Goal: Task Accomplishment & Management: Manage account settings

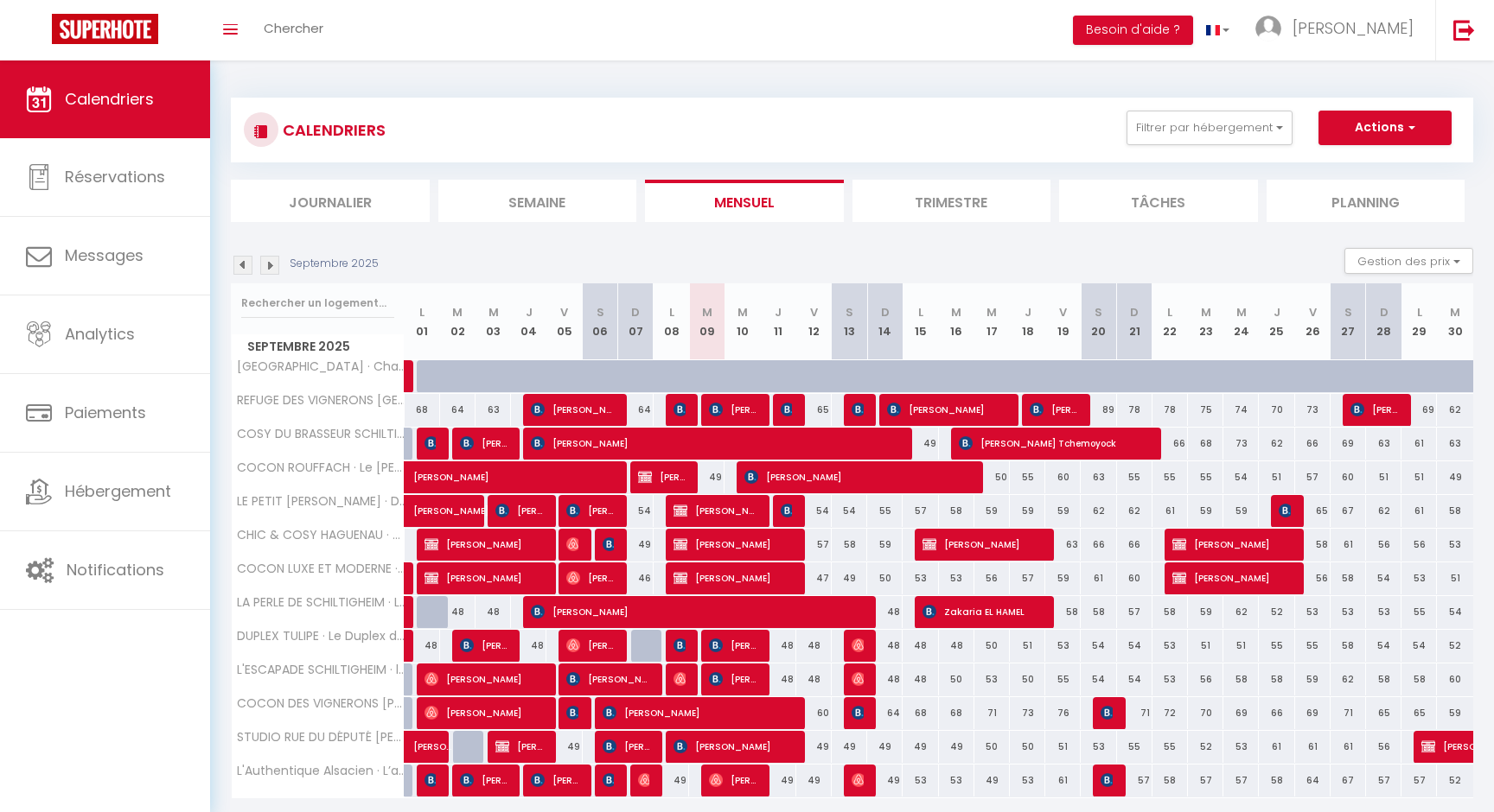
scroll to position [60, 0]
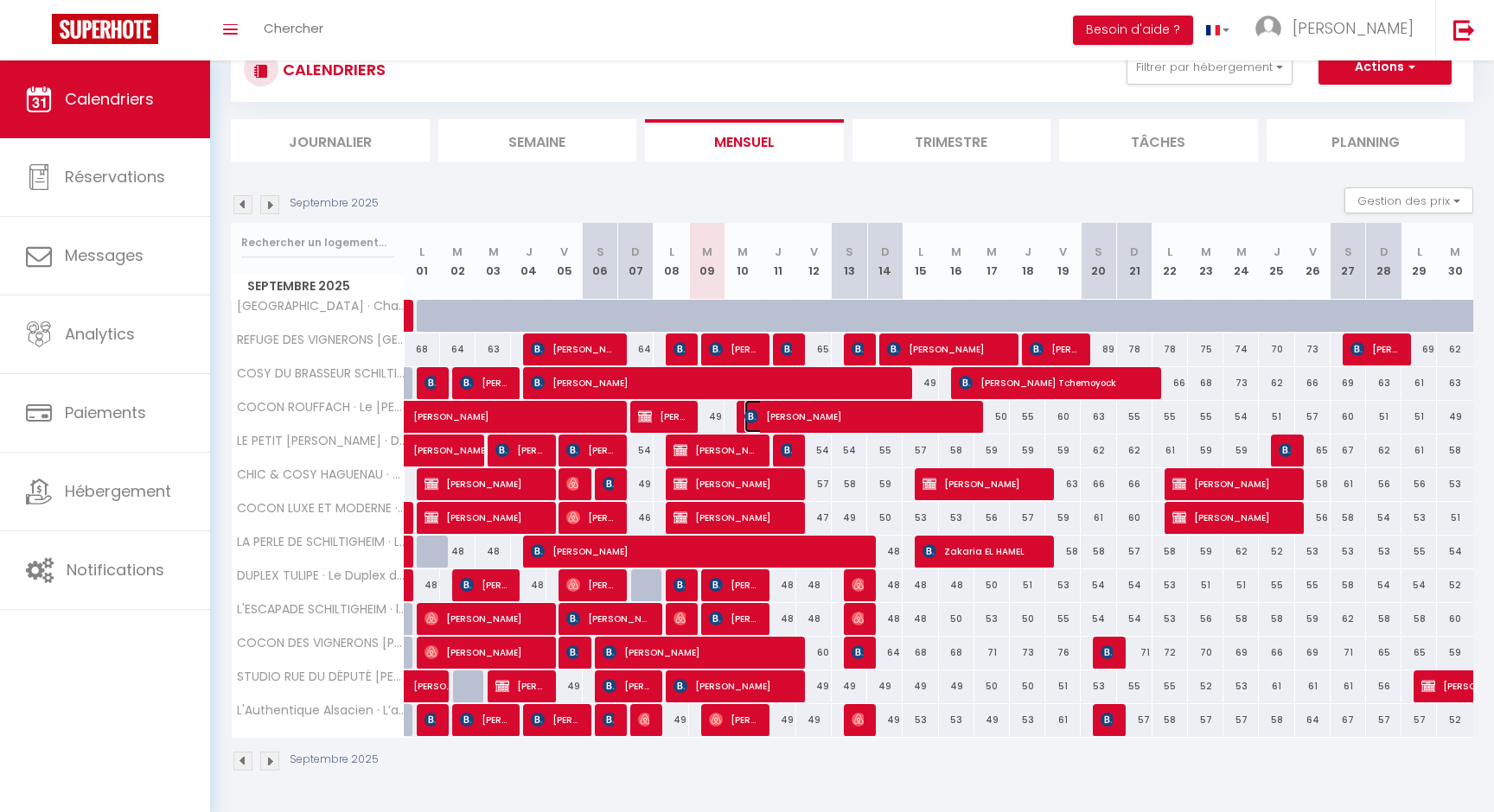
click at [829, 414] on span "[PERSON_NAME]" at bounding box center [856, 416] width 225 height 32
select select "OK"
select select "KO"
select select "0"
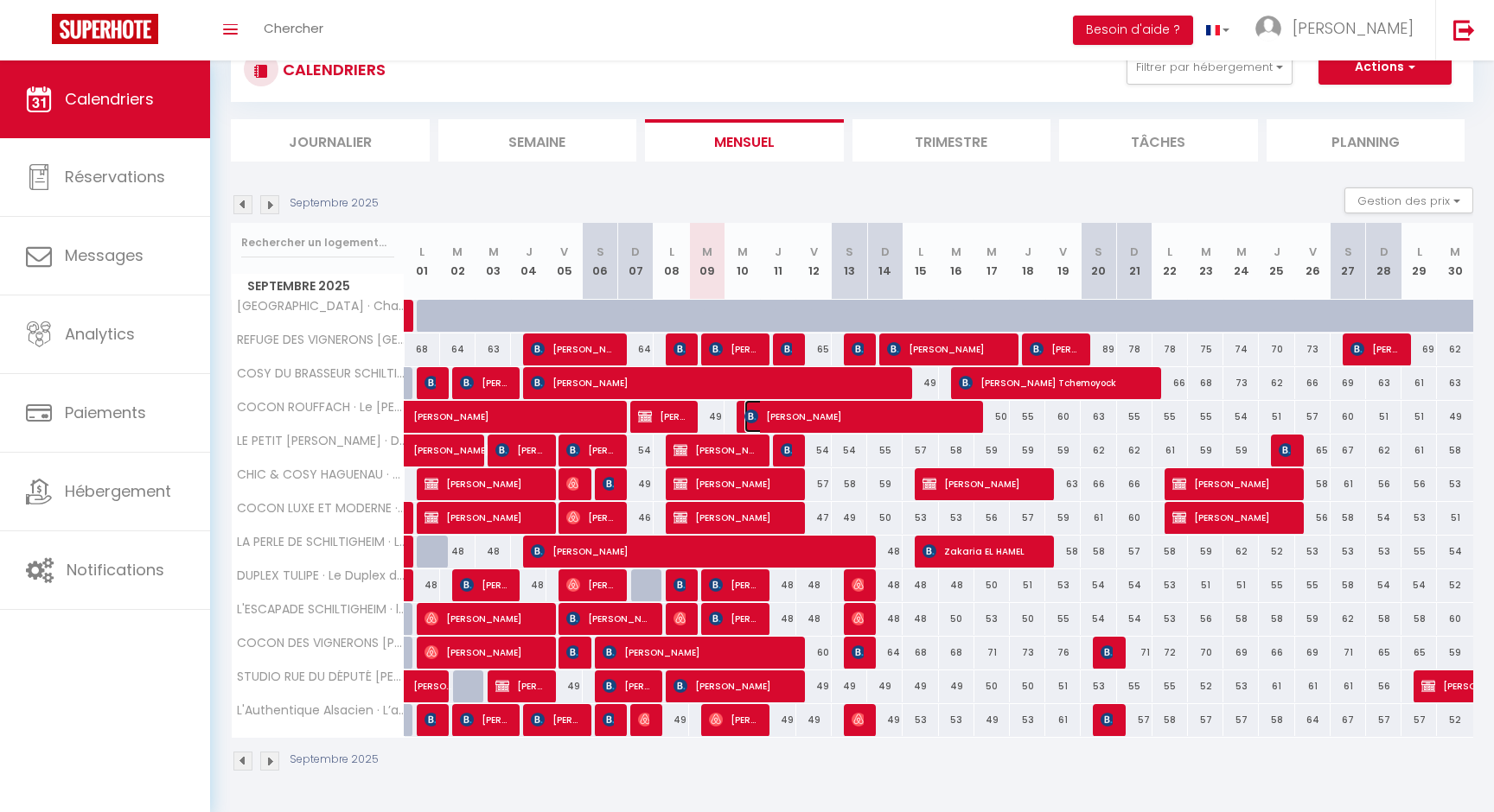
select select "1"
select select
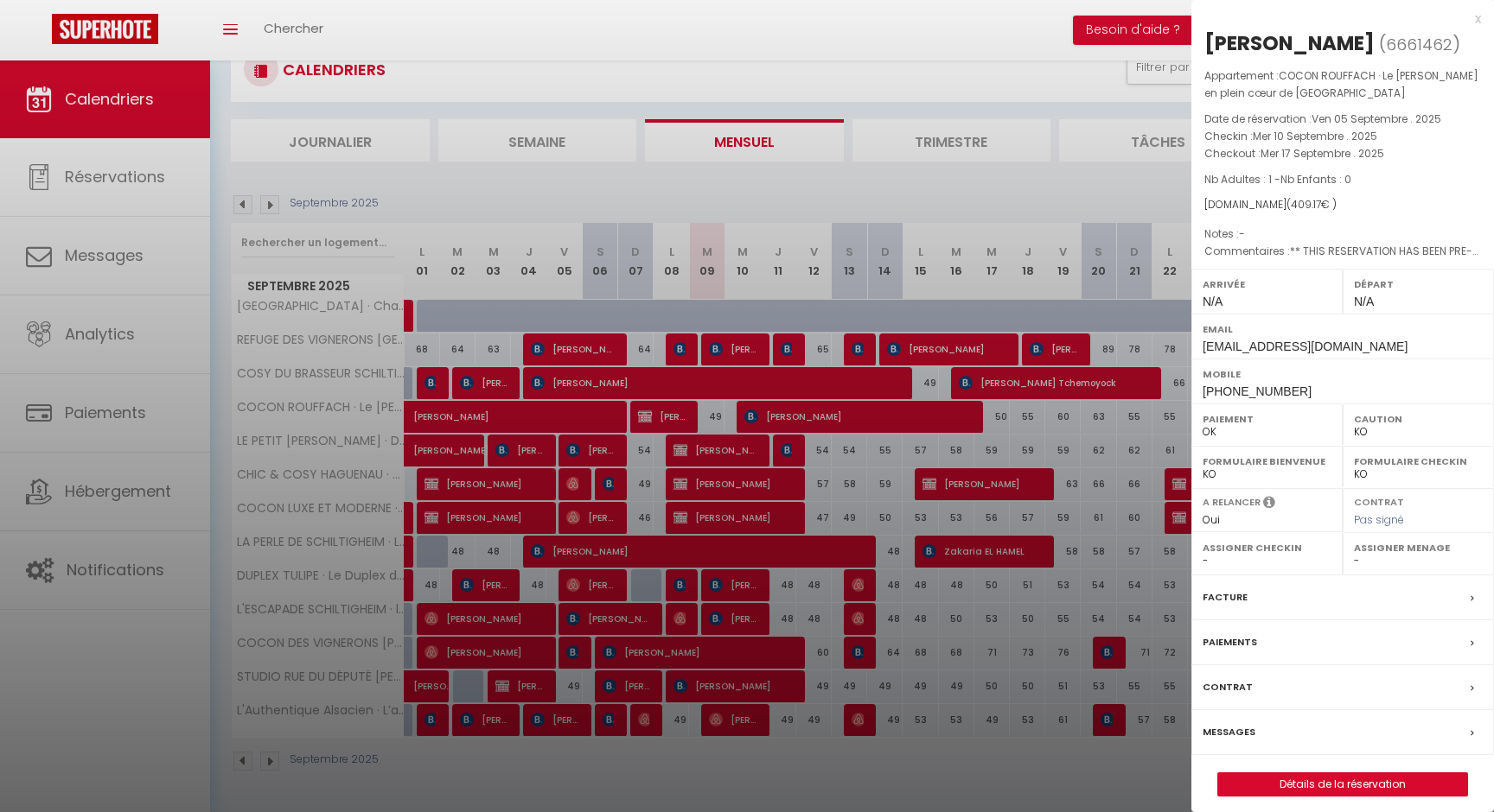
click at [836, 418] on div at bounding box center [747, 406] width 1494 height 812
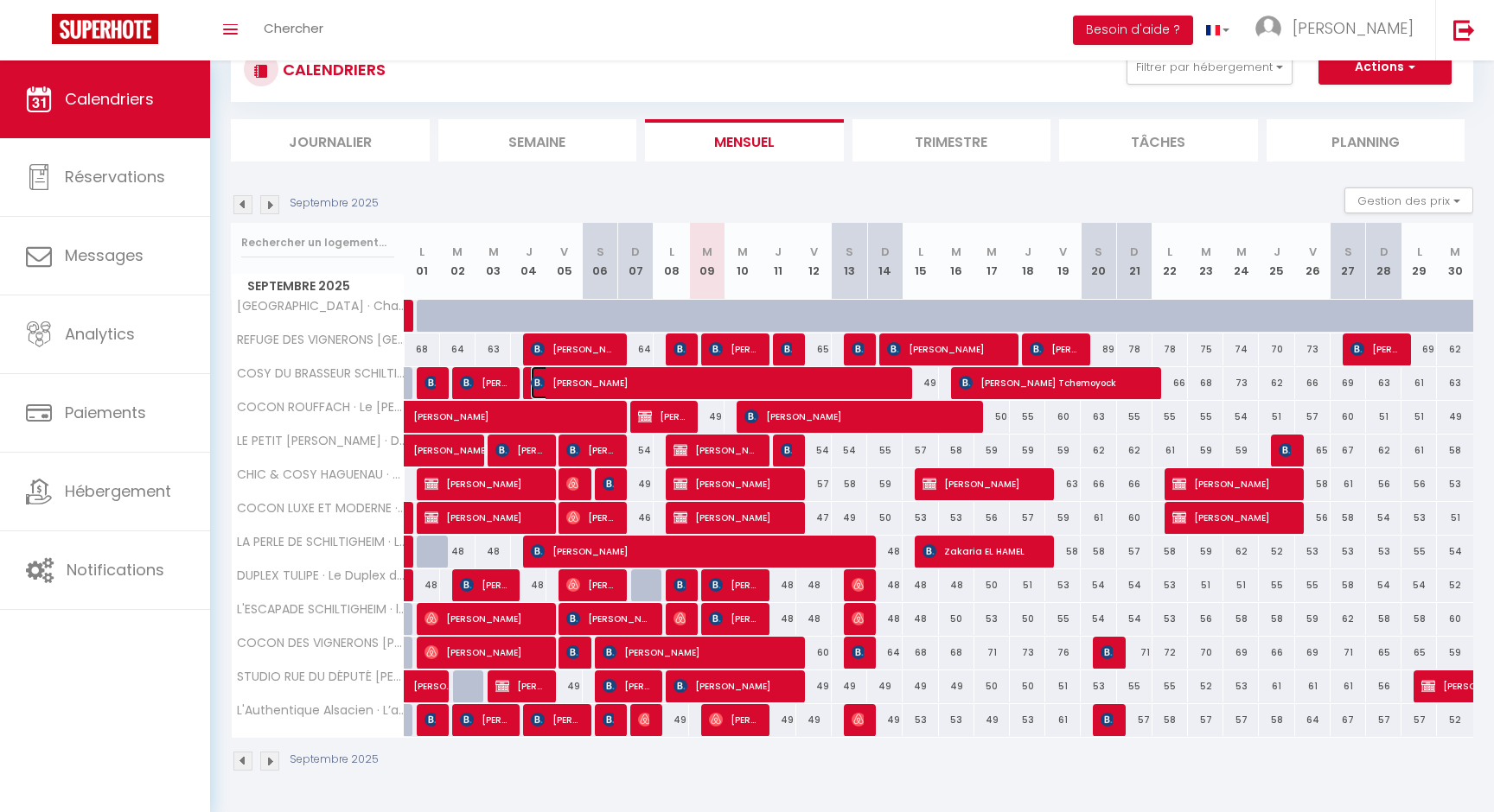
click at [768, 377] on span "[PERSON_NAME]" at bounding box center [714, 382] width 366 height 32
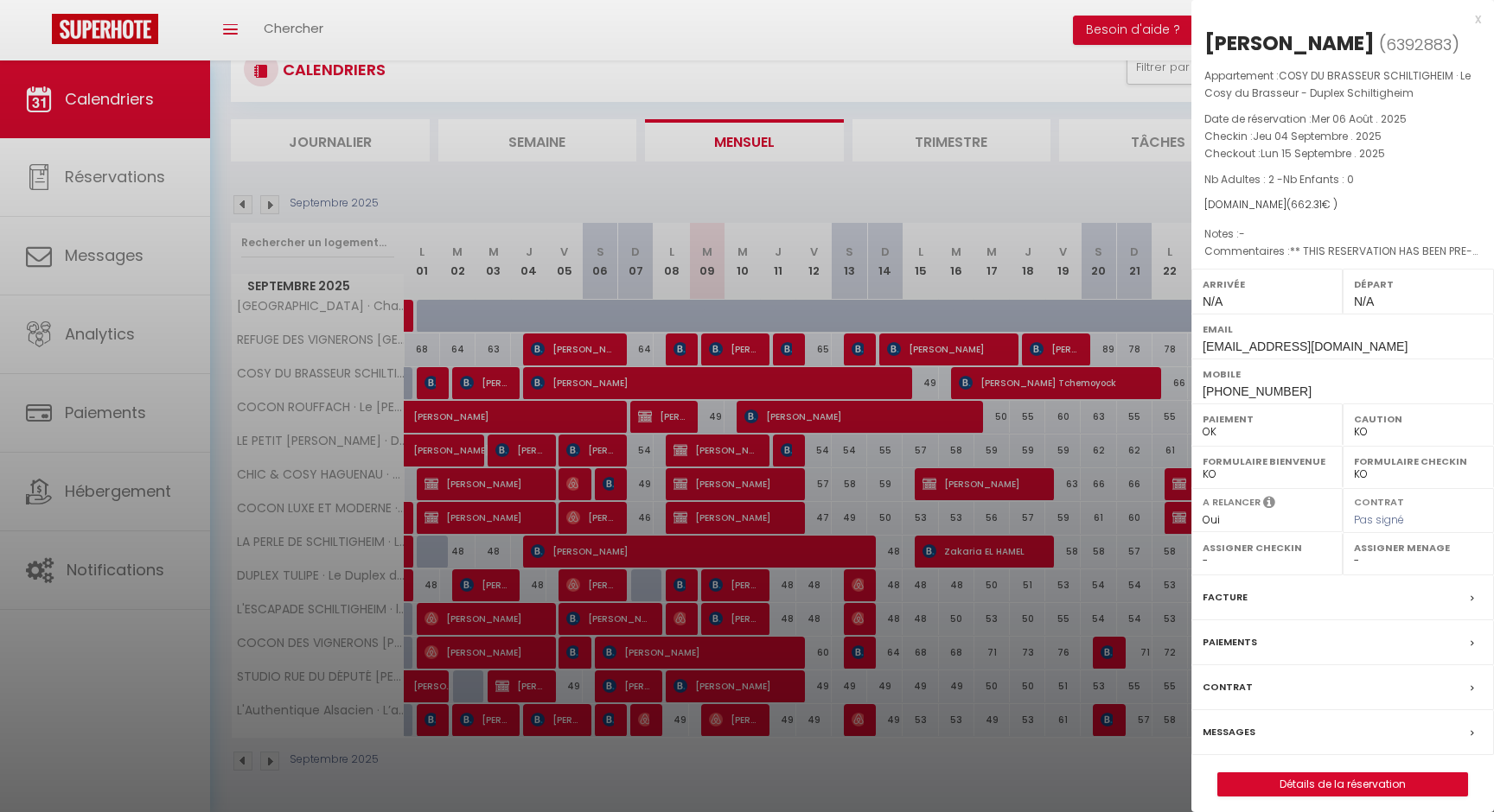
click at [837, 345] on div at bounding box center [747, 406] width 1494 height 812
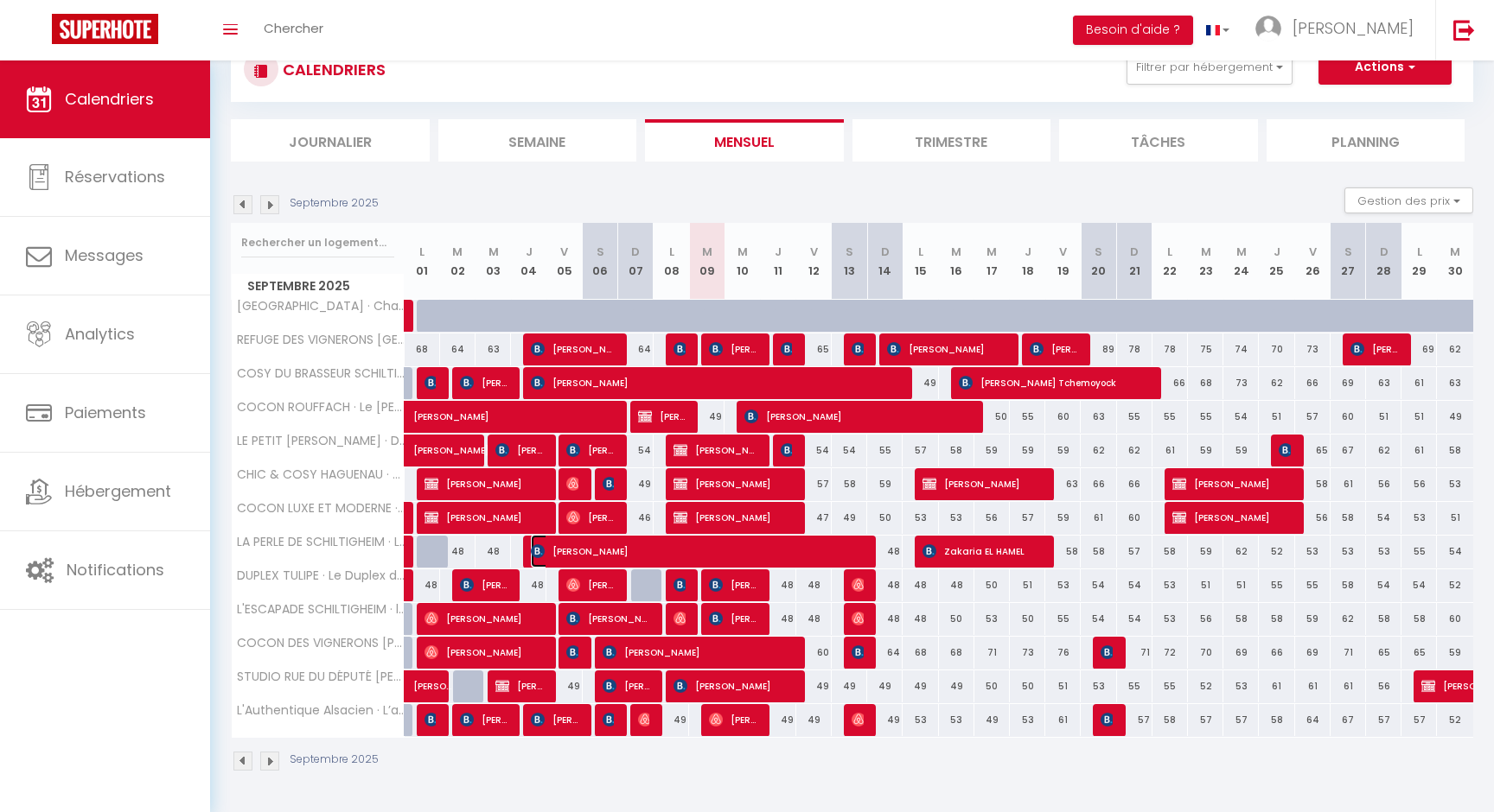
click at [720, 556] on span "[PERSON_NAME]" at bounding box center [696, 551] width 331 height 32
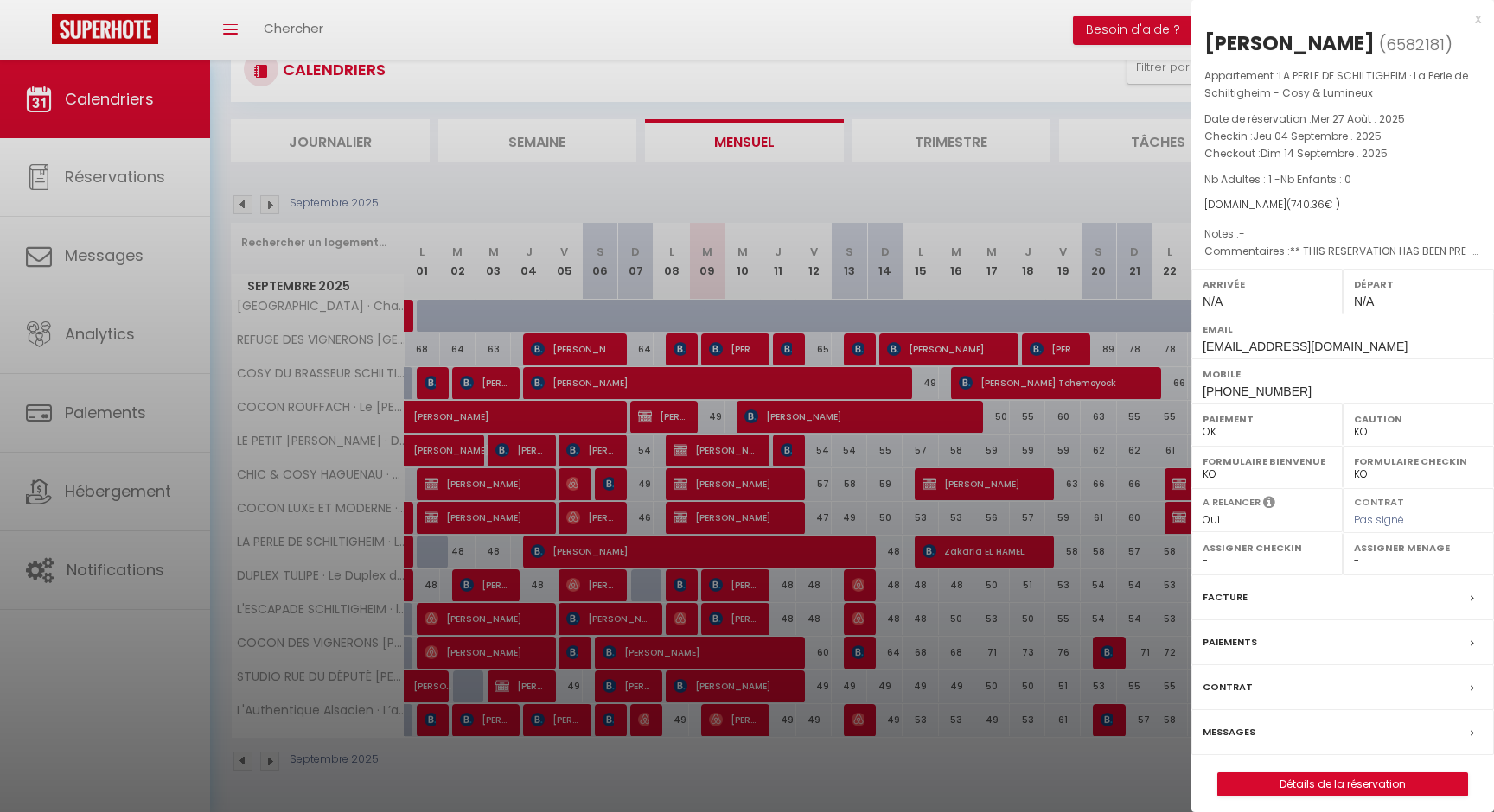
click at [719, 555] on div at bounding box center [747, 406] width 1494 height 812
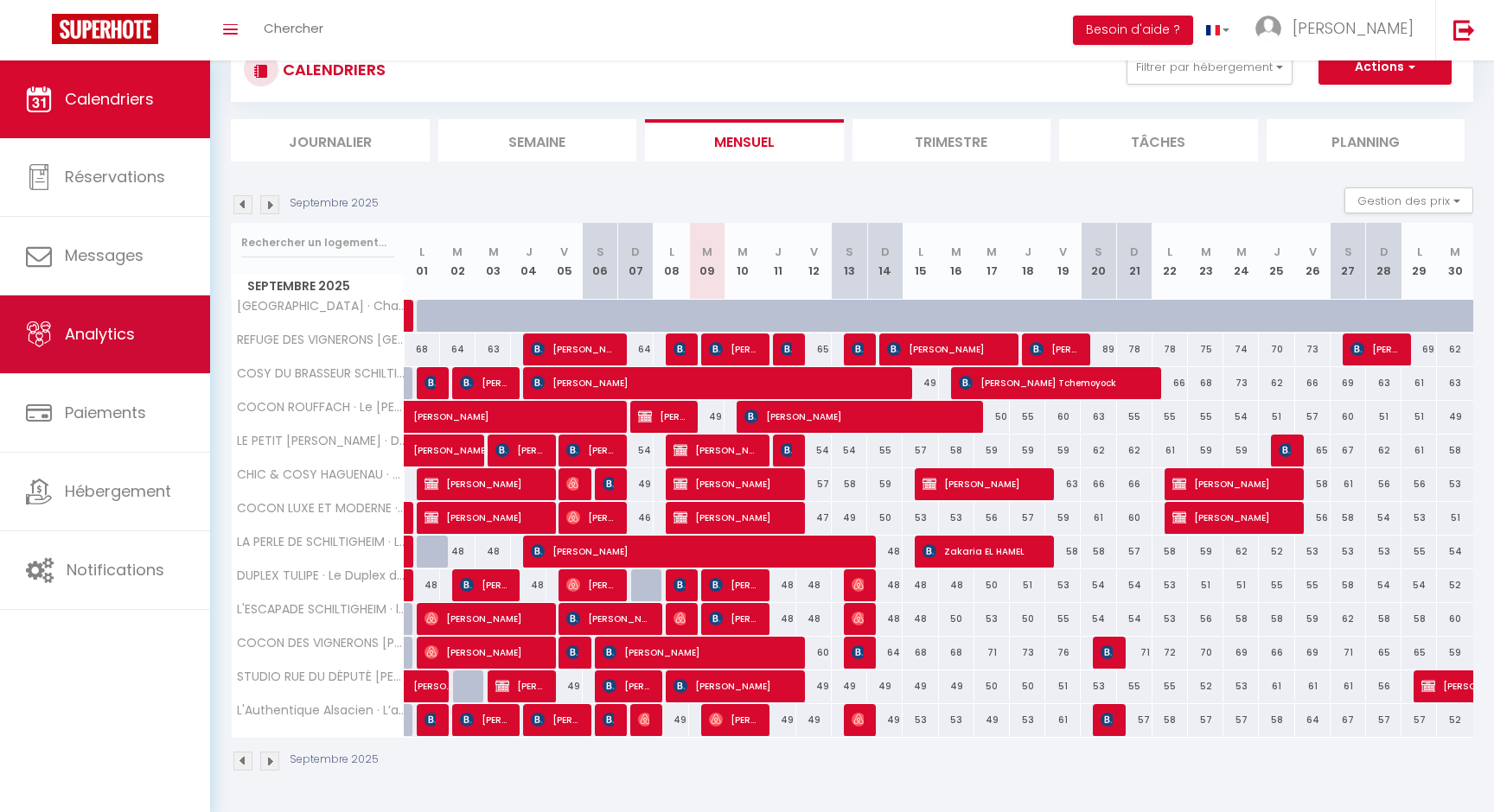
click at [107, 353] on link "Analytics" at bounding box center [105, 334] width 210 height 78
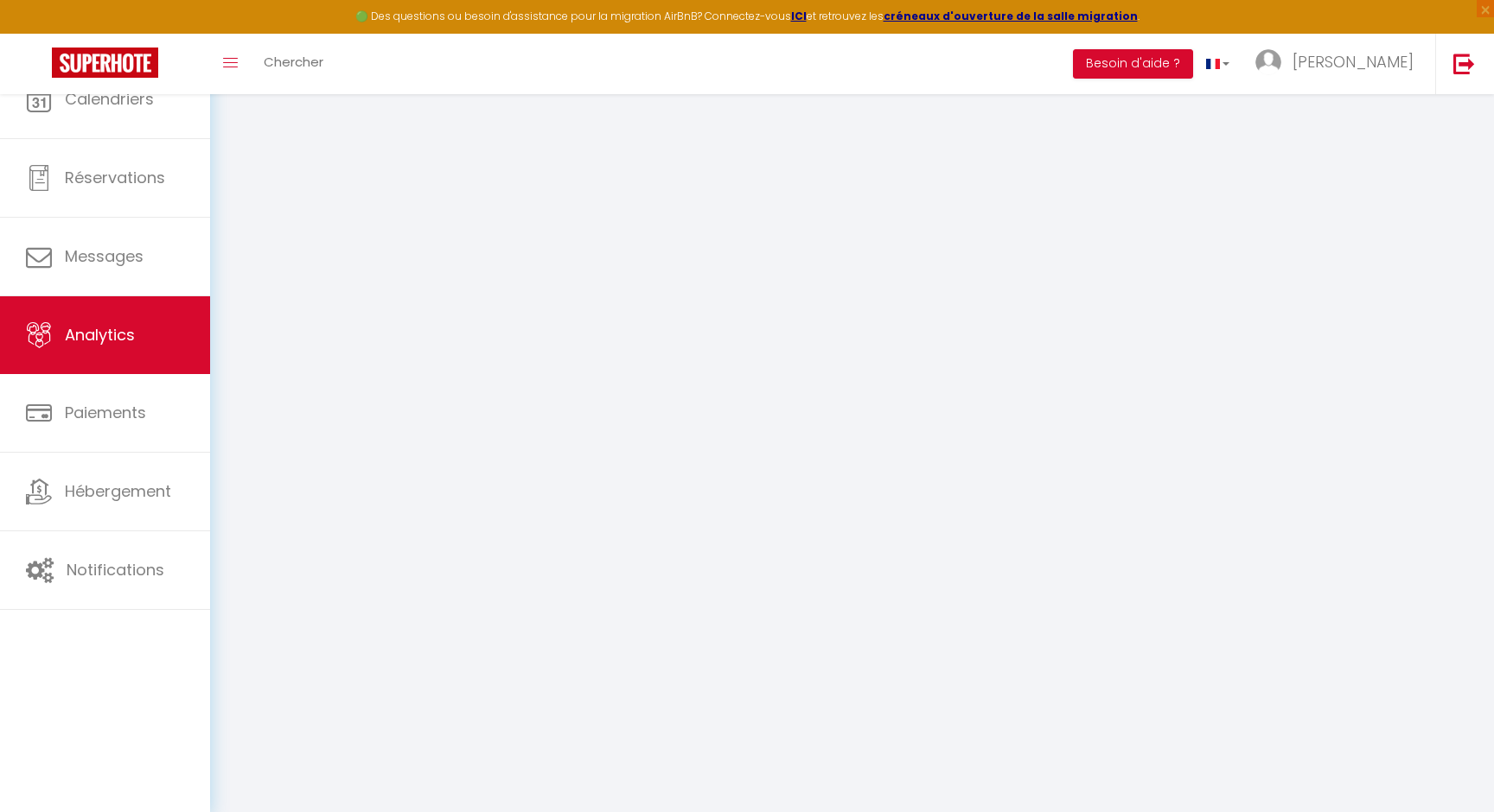
select select "2025"
select select "9"
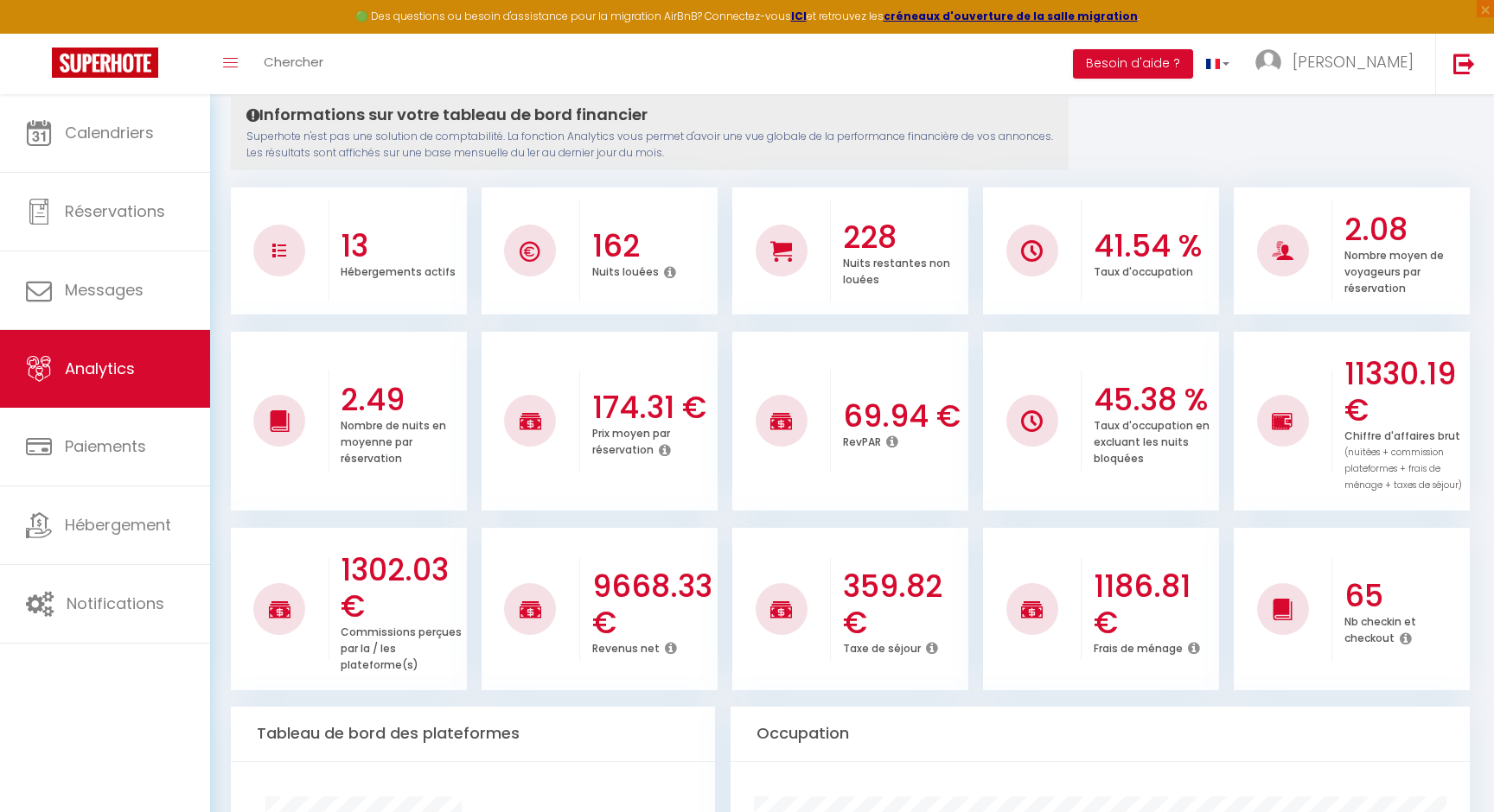
scroll to position [185, 0]
drag, startPoint x: 594, startPoint y: 570, endPoint x: 634, endPoint y: 614, distance: 59.5
click at [634, 615] on h3 "9668.33 €" at bounding box center [653, 604] width 122 height 73
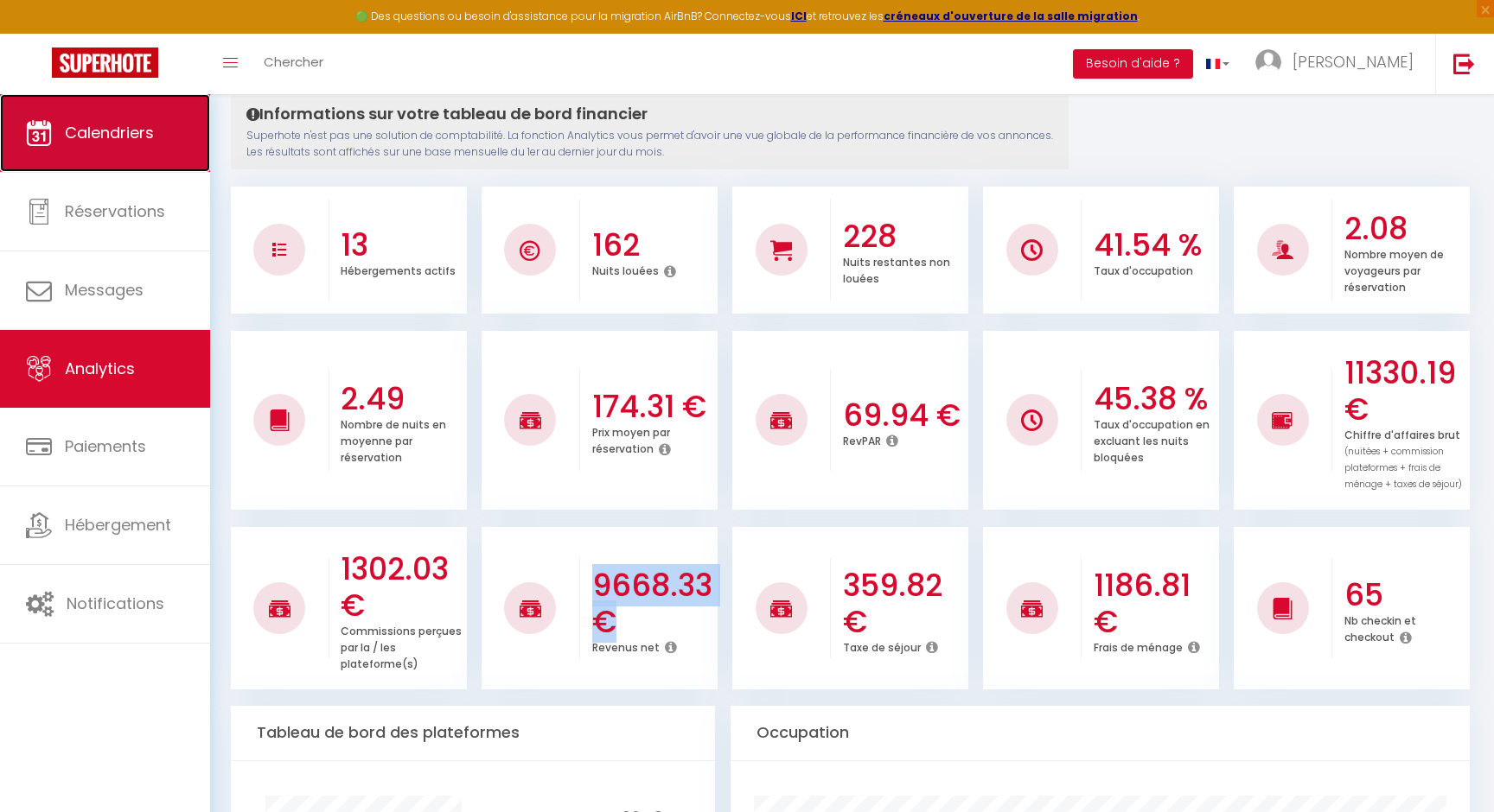
click at [110, 129] on span "Calendriers" at bounding box center [109, 132] width 89 height 22
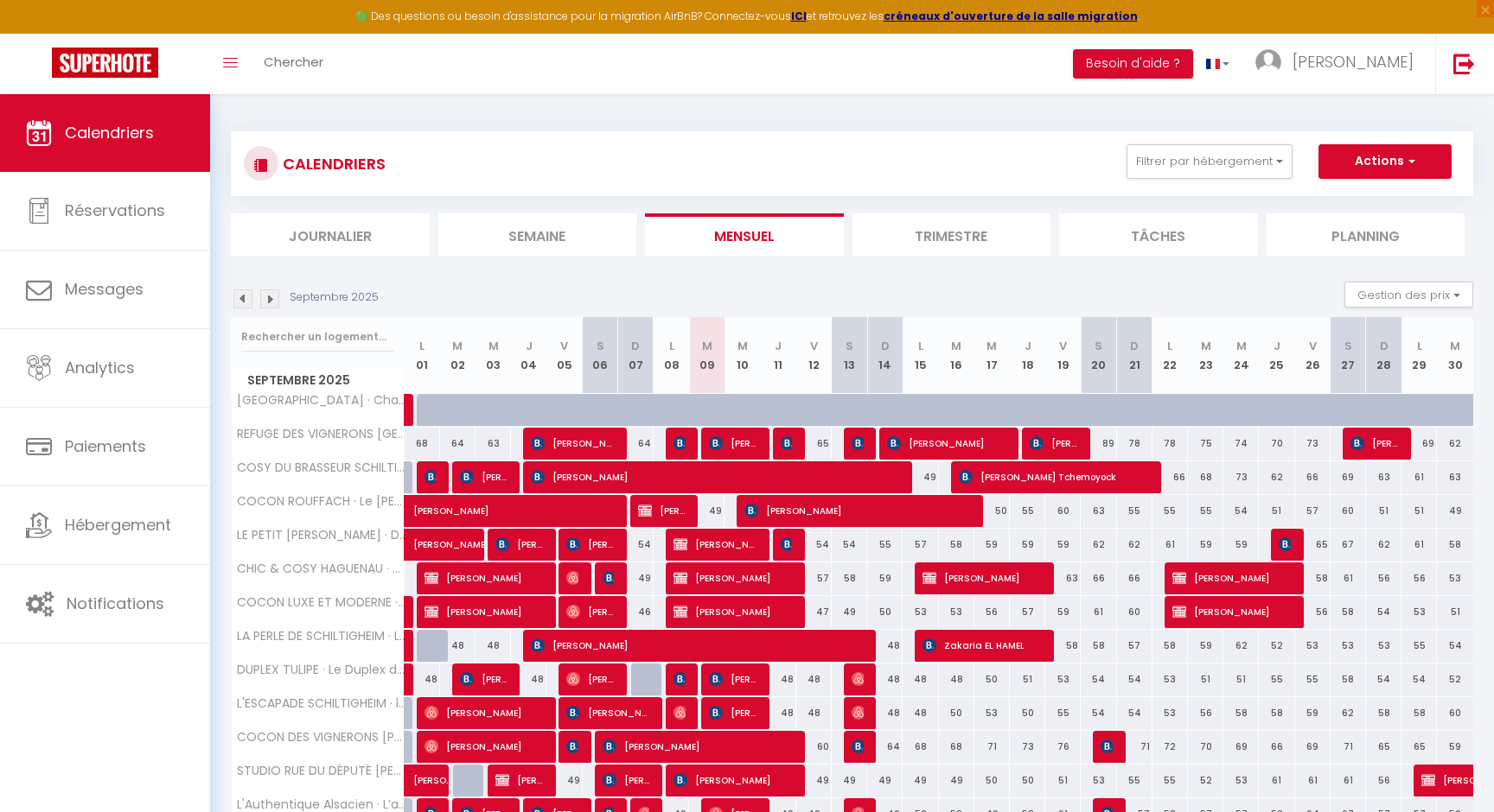
scroll to position [94, 0]
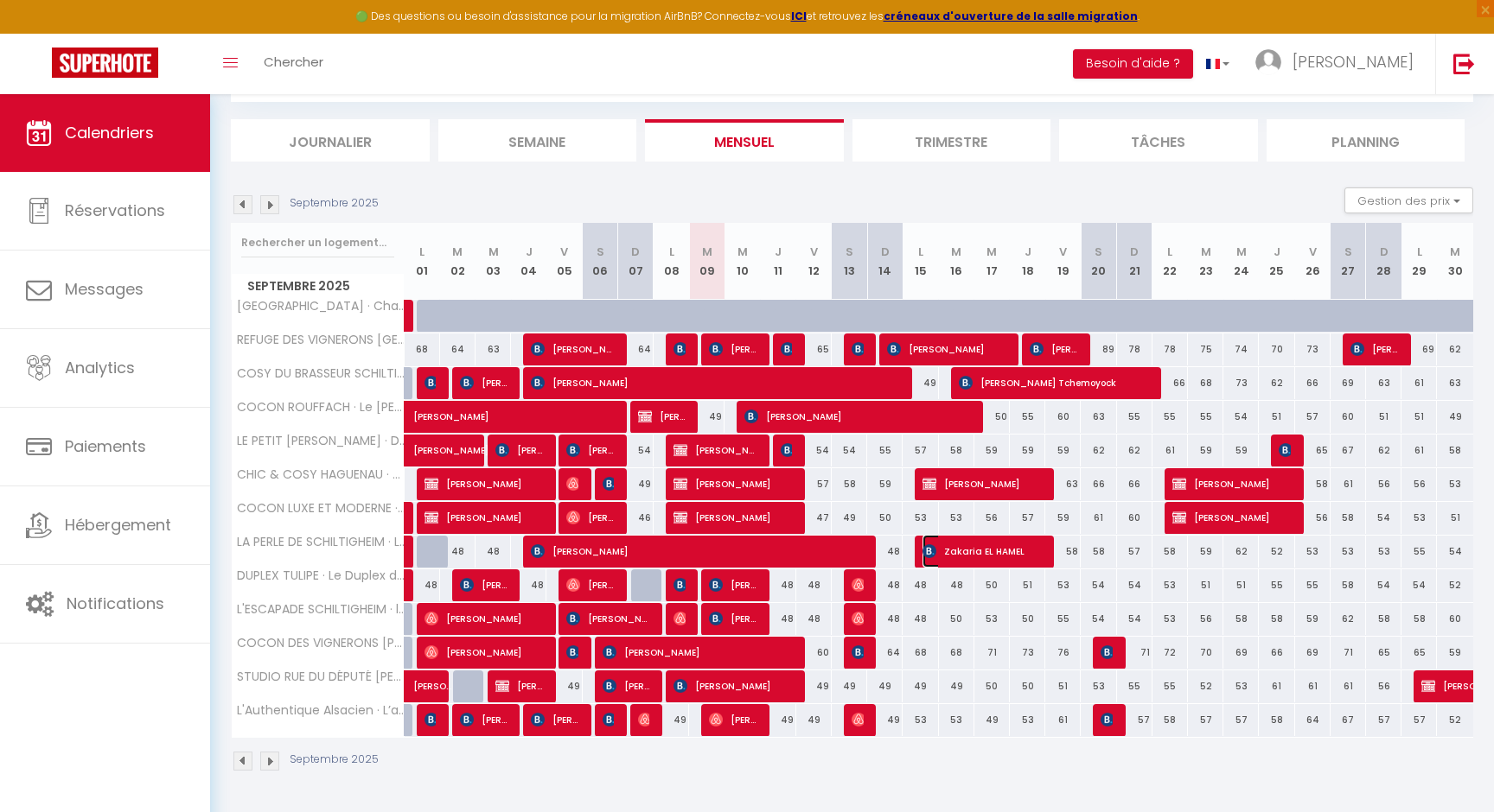
click at [983, 559] on span "Zakaria EL HAMEL" at bounding box center [981, 551] width 118 height 32
select select "OK"
select select "KO"
select select "0"
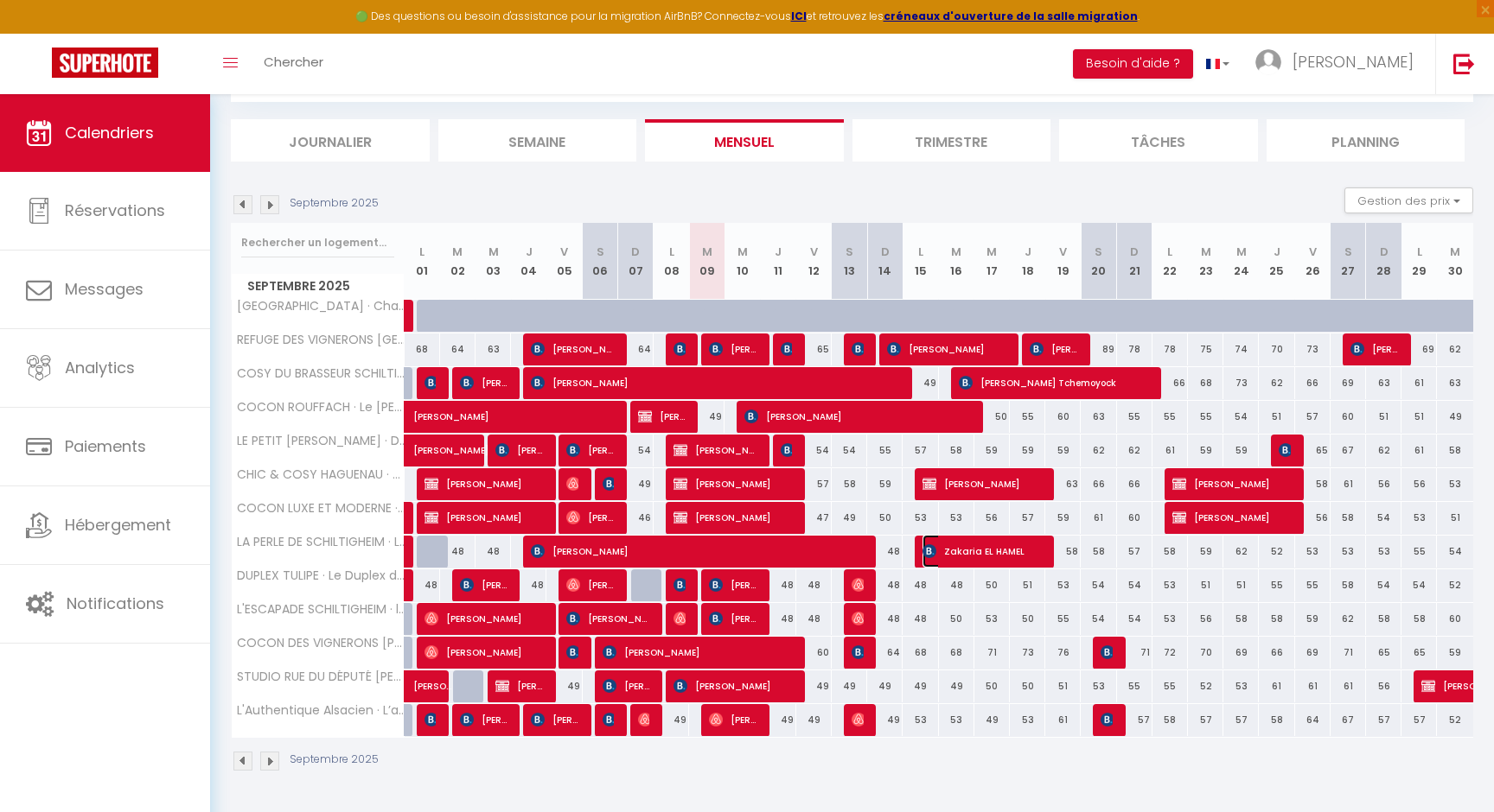
select select "1"
select select
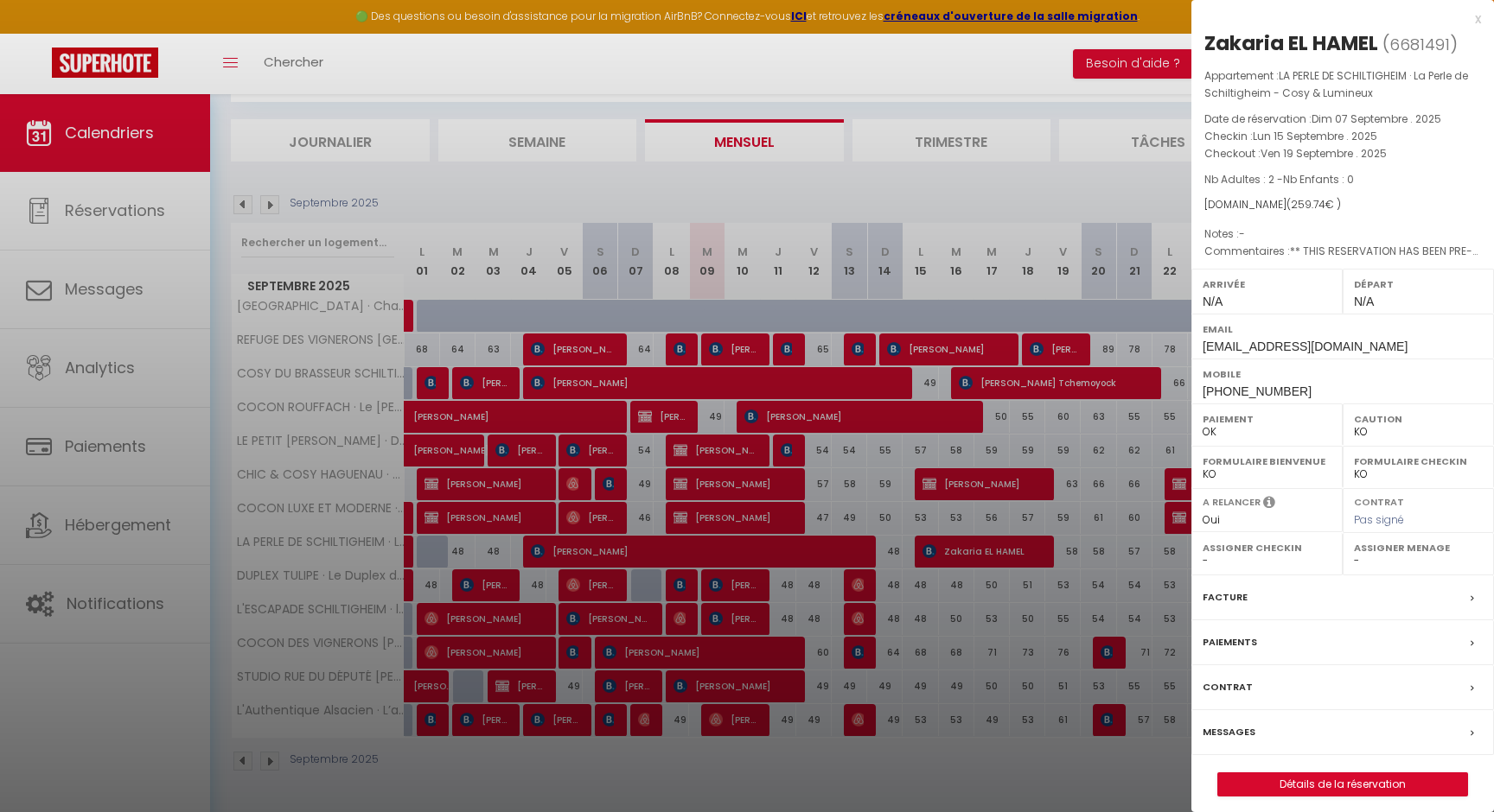
click at [786, 538] on div at bounding box center [747, 406] width 1494 height 812
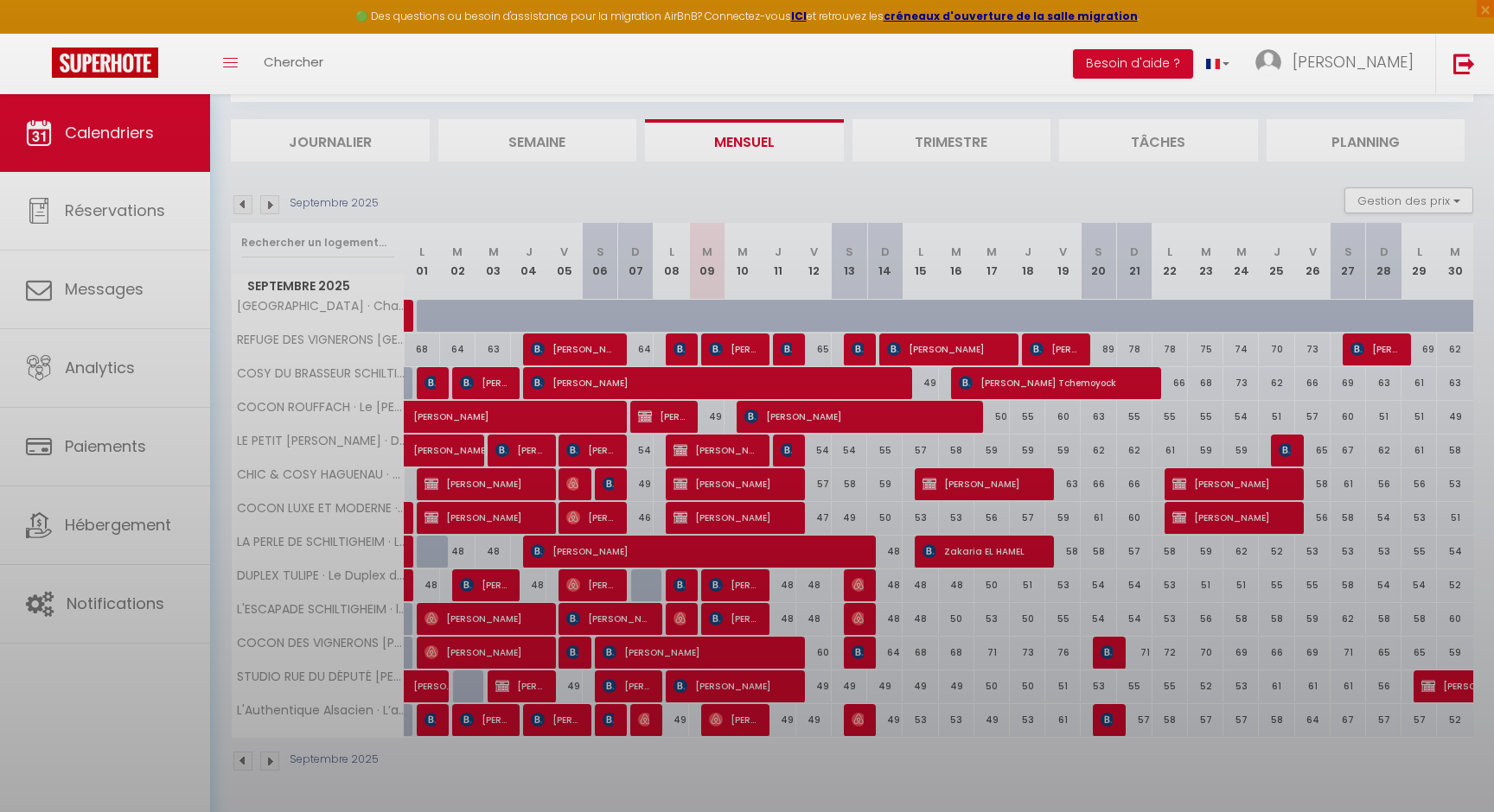
click at [786, 549] on body "🟢 Des questions ou besoin d'assistance pour la migration AirBnB? Connectez-vous…" at bounding box center [747, 406] width 1494 height 812
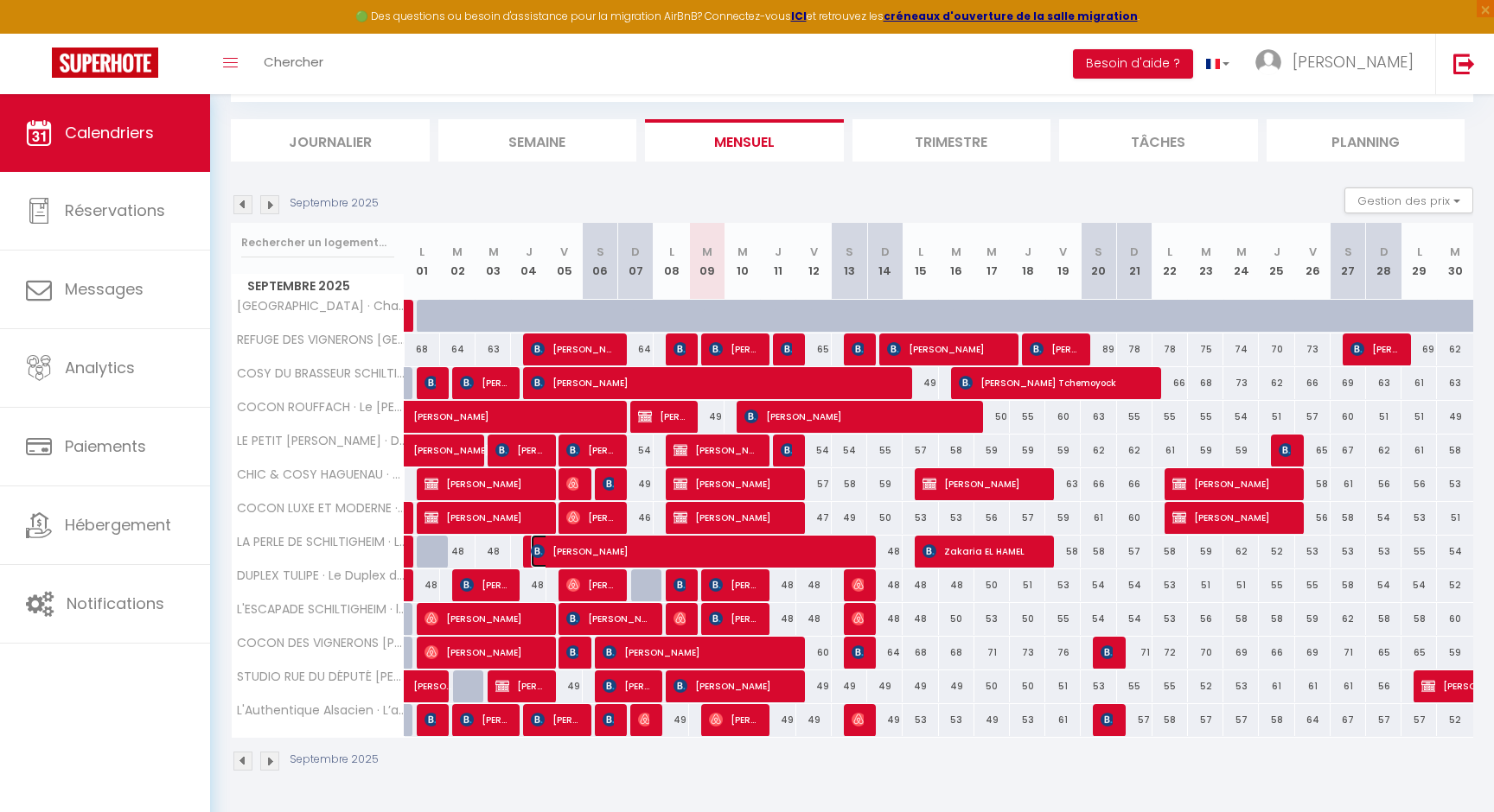
click at [786, 549] on span "[PERSON_NAME]" at bounding box center [696, 551] width 331 height 32
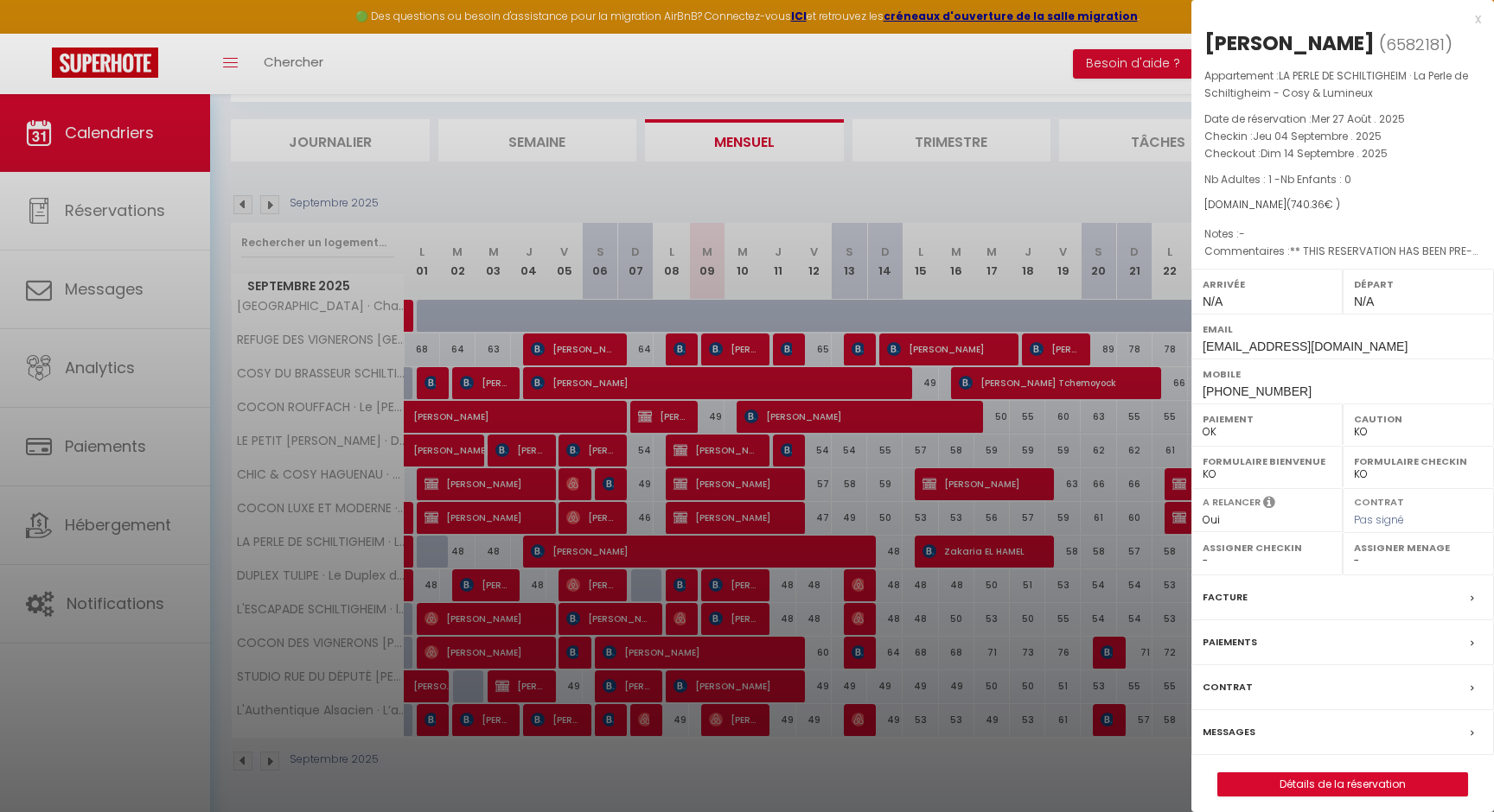
click at [786, 549] on div at bounding box center [747, 406] width 1494 height 812
